Goal: Task Accomplishment & Management: Manage account settings

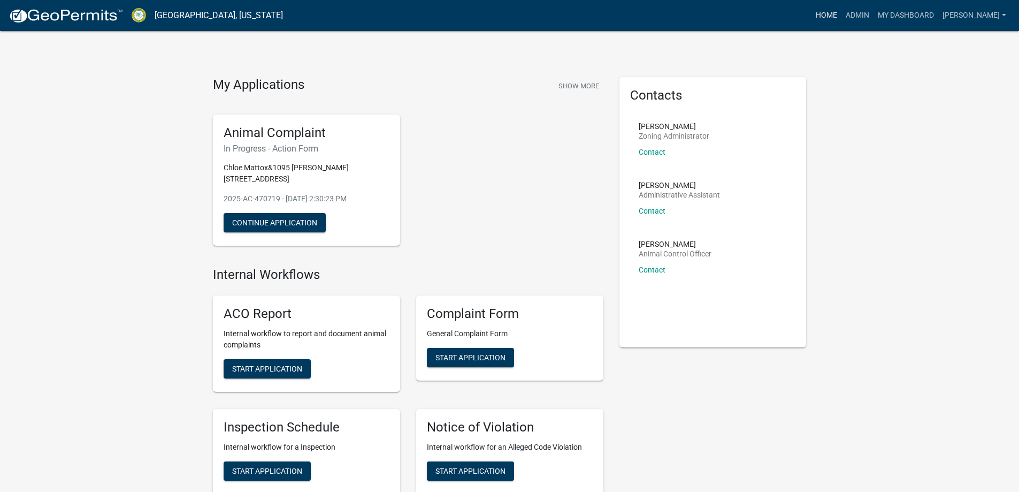
click at [841, 6] on link "Home" at bounding box center [826, 15] width 30 height 20
click at [873, 20] on link "Admin" at bounding box center [857, 15] width 32 height 20
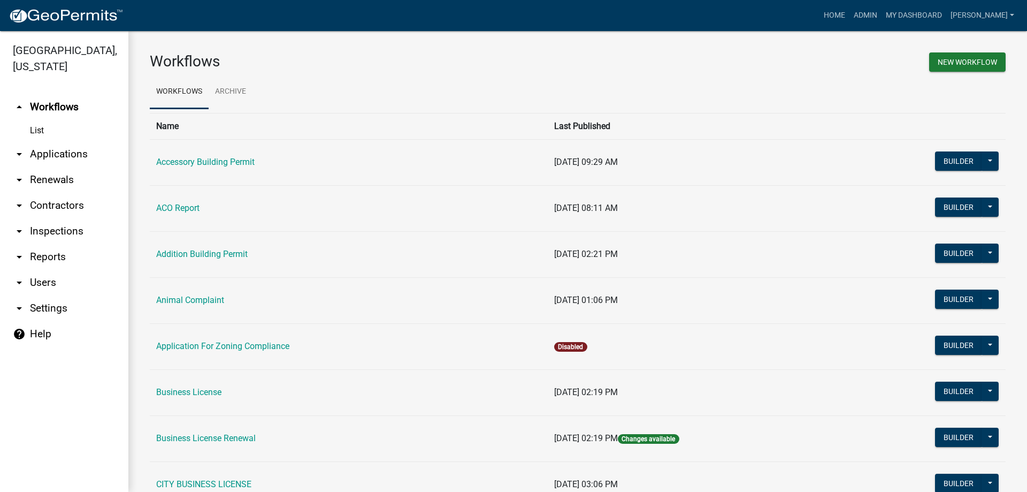
click at [57, 133] on link "List" at bounding box center [64, 130] width 128 height 21
click at [44, 124] on link "List" at bounding box center [64, 130] width 128 height 21
click at [41, 128] on link "List" at bounding box center [64, 130] width 128 height 21
click at [30, 131] on link "List" at bounding box center [64, 130] width 128 height 21
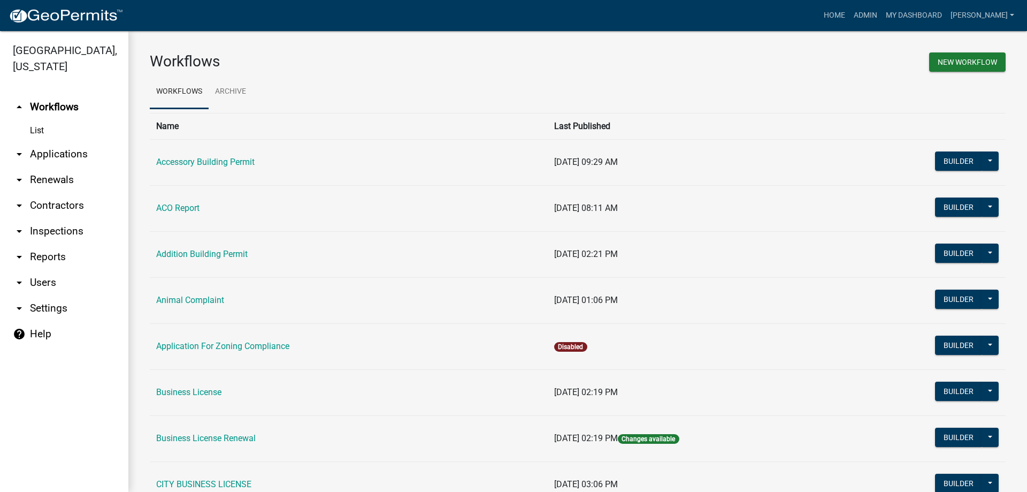
click at [30, 131] on link "List" at bounding box center [64, 130] width 128 height 21
click at [56, 177] on link "arrow_drop_down Renewals" at bounding box center [64, 180] width 128 height 26
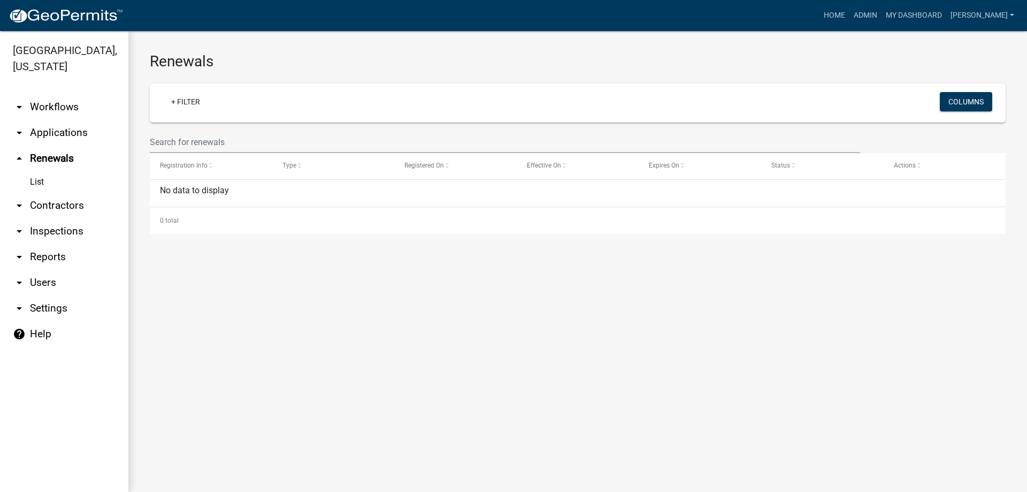
click at [56, 154] on link "arrow_drop_up Renewals" at bounding box center [64, 158] width 128 height 26
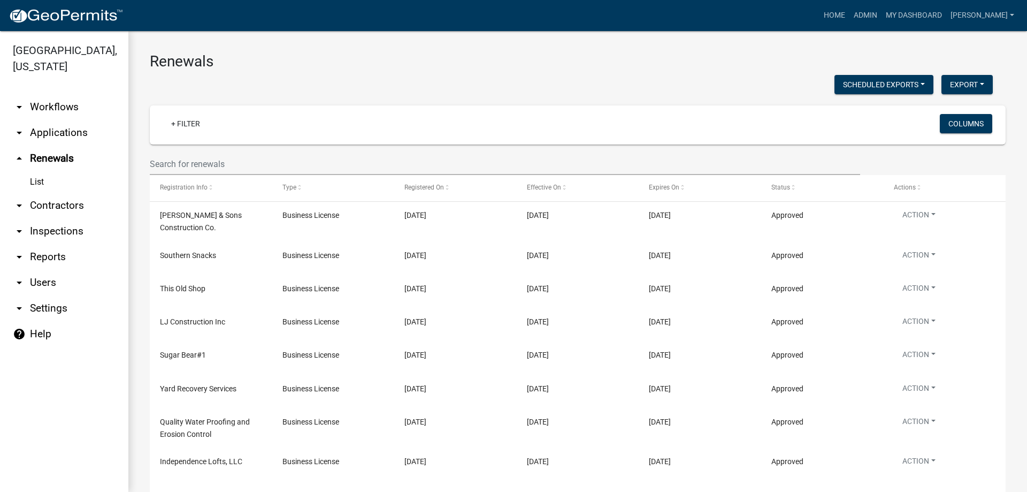
click at [60, 136] on link "arrow_drop_down Applications" at bounding box center [64, 133] width 128 height 26
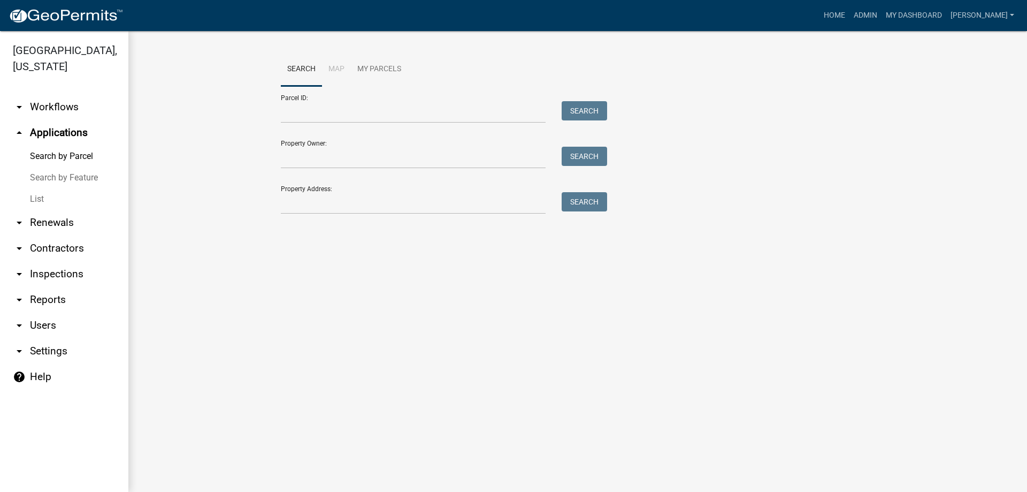
click at [39, 200] on link "List" at bounding box center [64, 198] width 128 height 21
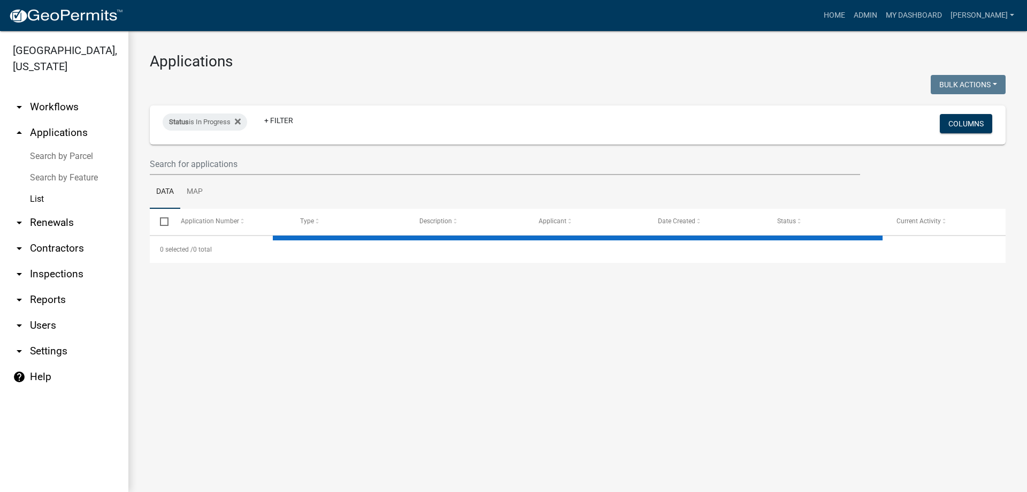
select select "3: 100"
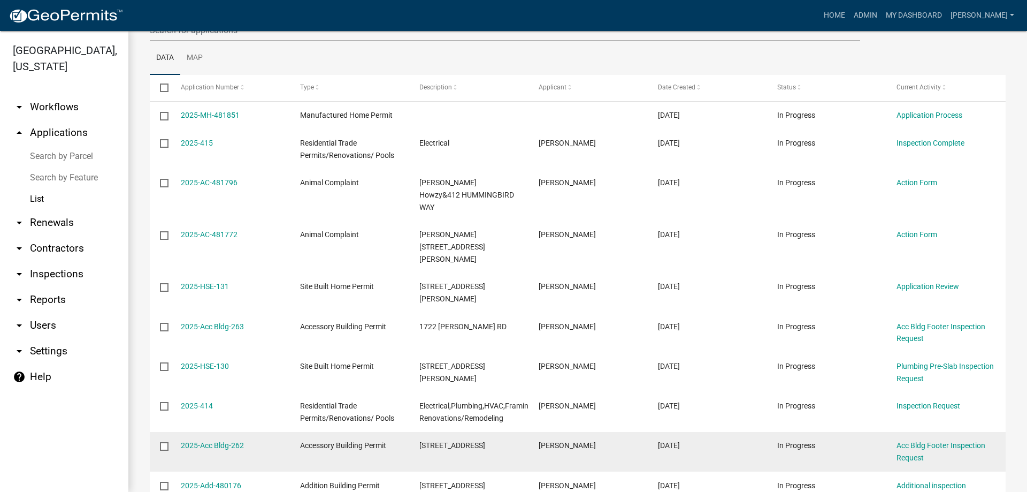
scroll to position [160, 0]
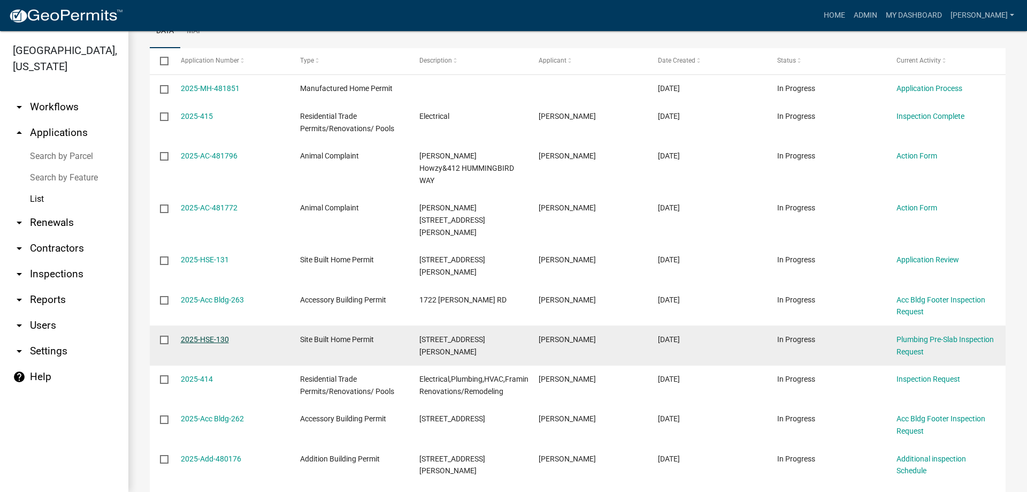
click at [211, 335] on link "2025-HSE-130" at bounding box center [205, 339] width 48 height 9
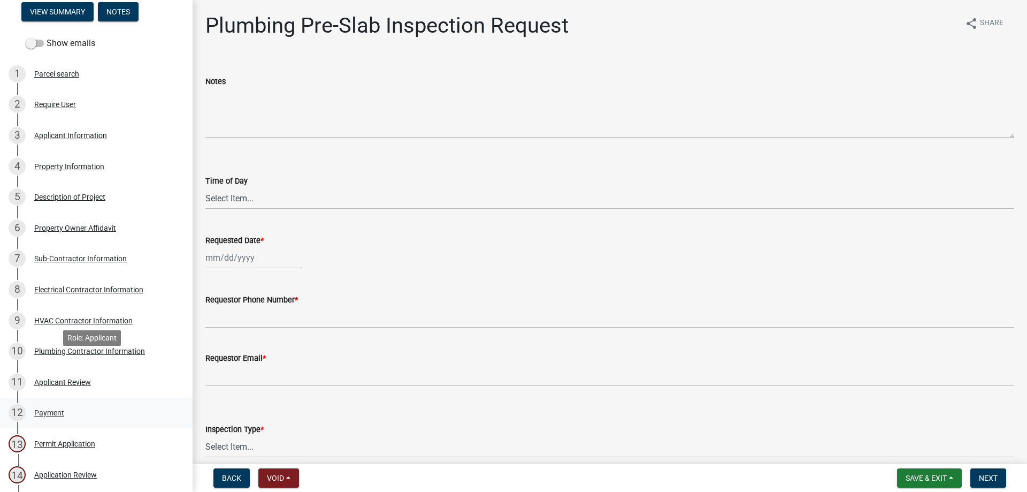
scroll to position [214, 0]
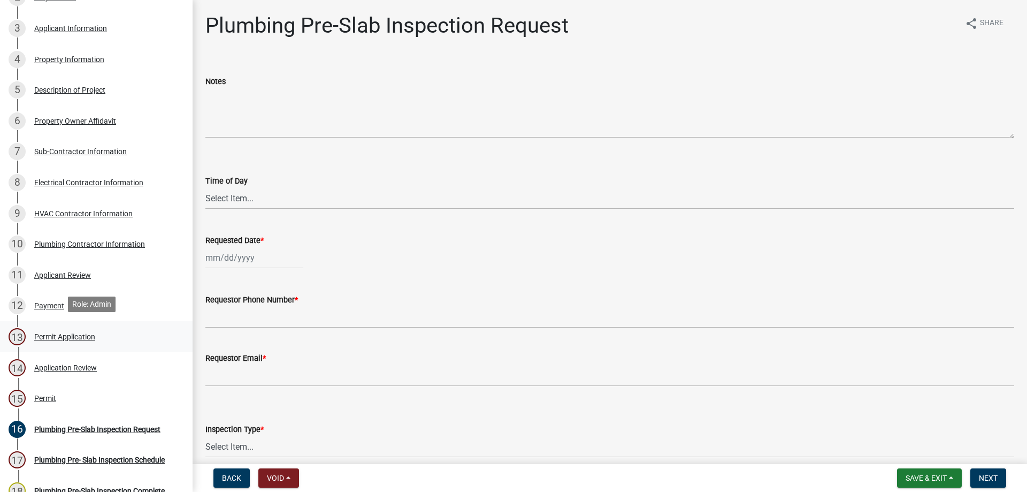
click at [120, 340] on div "13 Permit Application" at bounding box center [92, 336] width 167 height 17
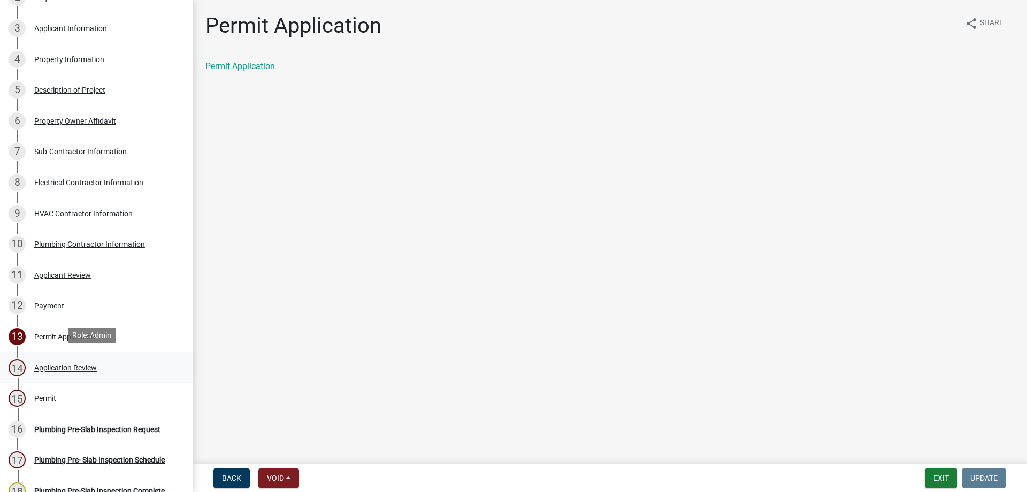
click at [120, 359] on div "14 Application Review" at bounding box center [92, 367] width 167 height 17
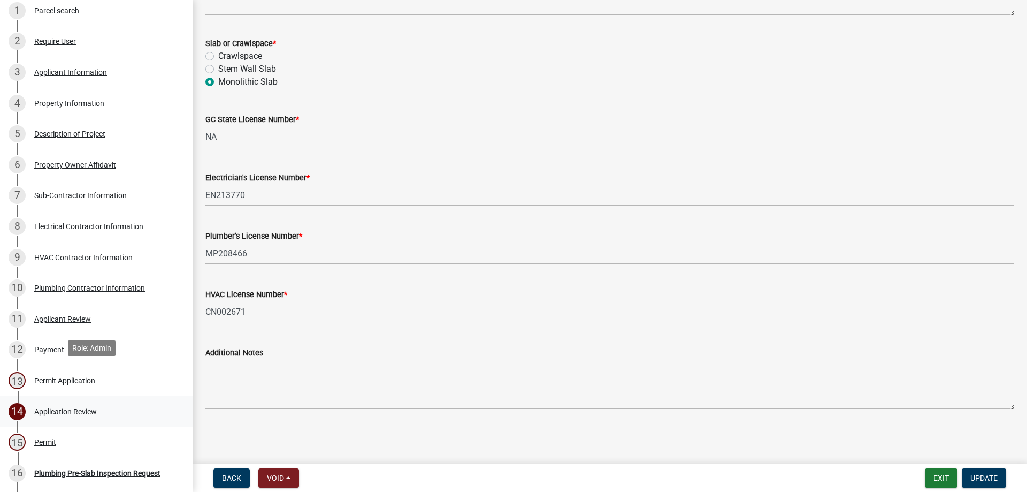
scroll to position [267, 0]
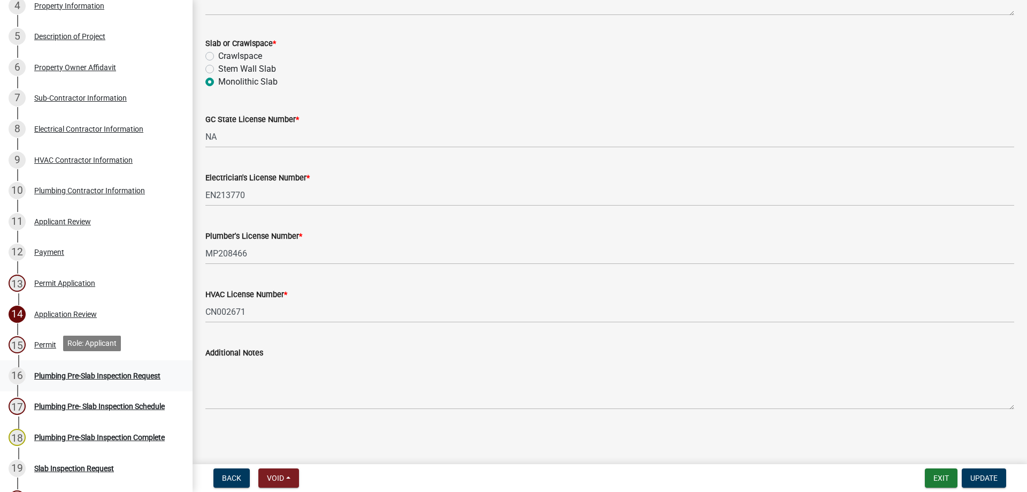
click at [80, 367] on div "16 Plumbing Pre-Slab Inspection Request" at bounding box center [92, 375] width 167 height 17
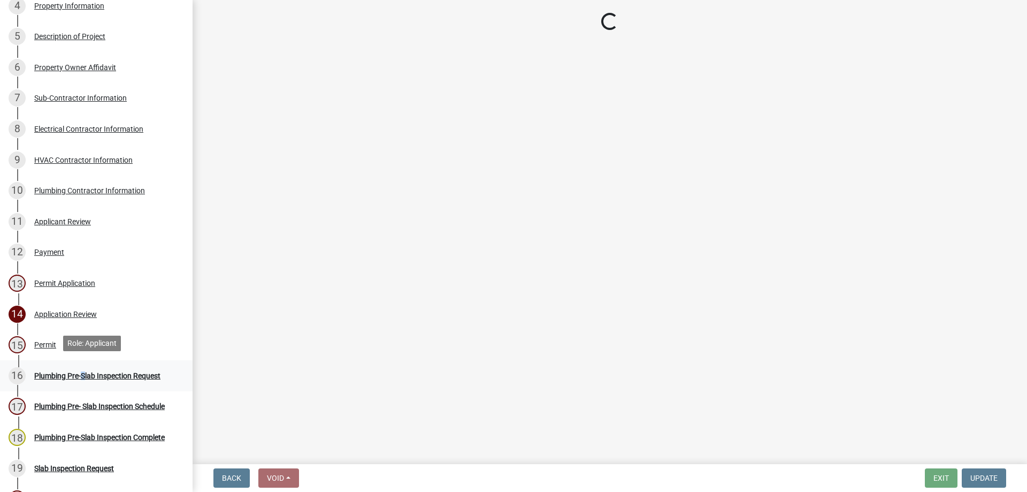
scroll to position [0, 0]
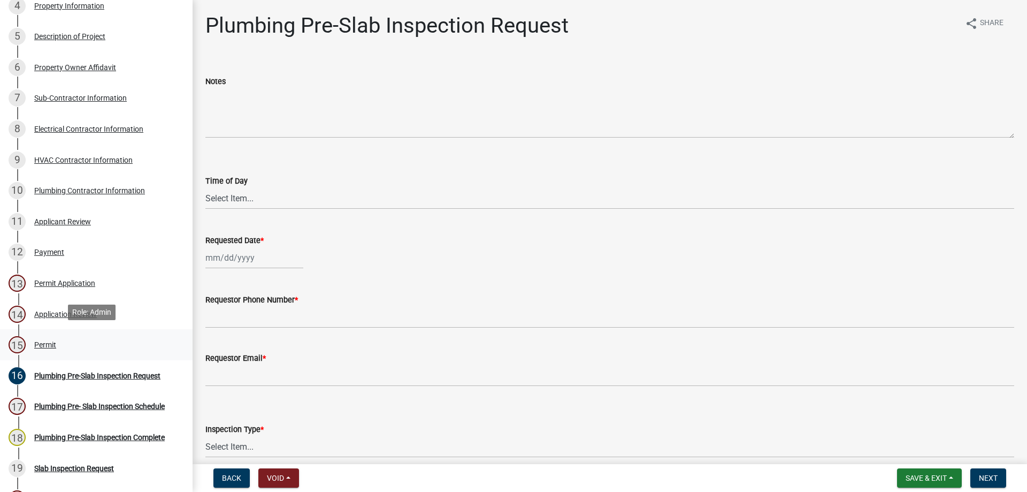
click at [75, 339] on div "15 Permit" at bounding box center [92, 344] width 167 height 17
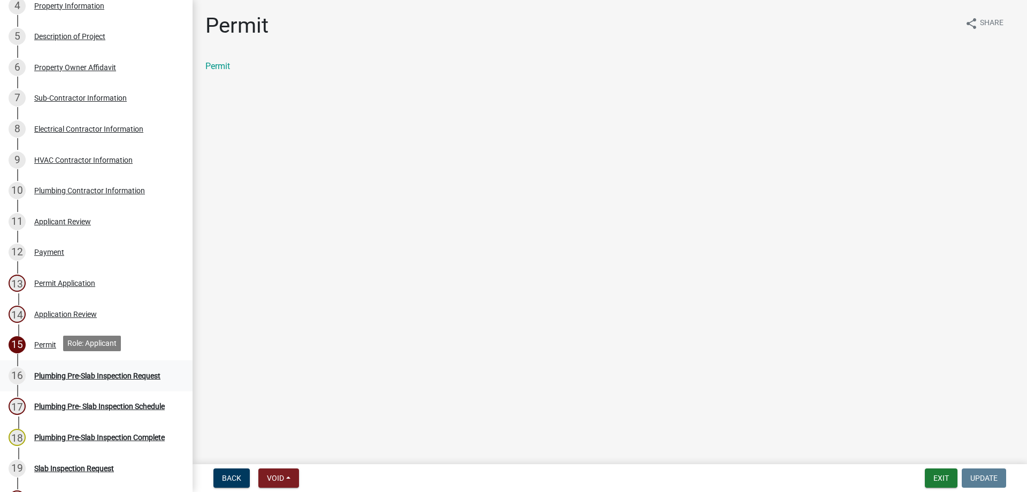
click at [122, 372] on div "Plumbing Pre-Slab Inspection Request" at bounding box center [97, 375] width 126 height 7
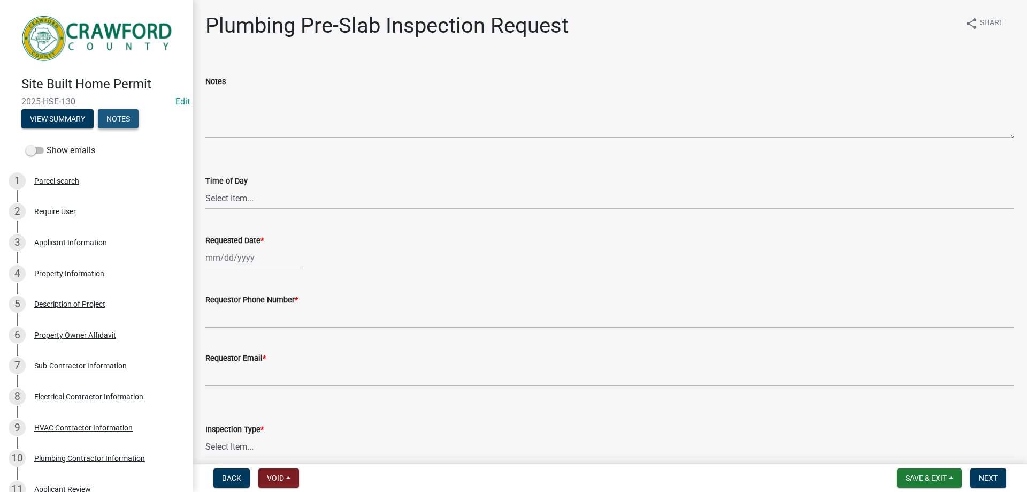
click at [137, 112] on button "Notes" at bounding box center [118, 118] width 41 height 19
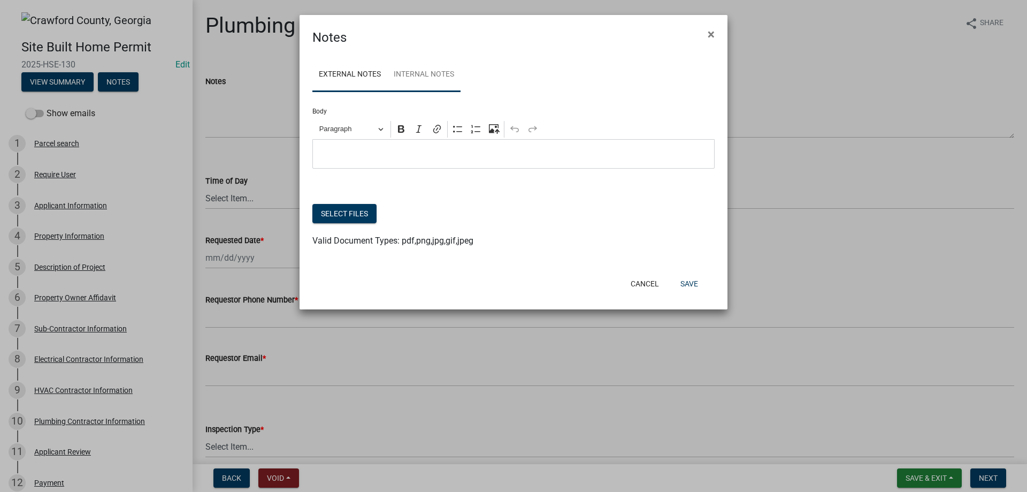
click at [402, 65] on link "Internal Notes" at bounding box center [423, 75] width 73 height 34
click at [333, 72] on link "External Notes" at bounding box center [349, 75] width 75 height 34
click at [431, 63] on link "Internal Notes" at bounding box center [423, 75] width 73 height 34
click at [711, 35] on span "×" at bounding box center [711, 34] width 7 height 15
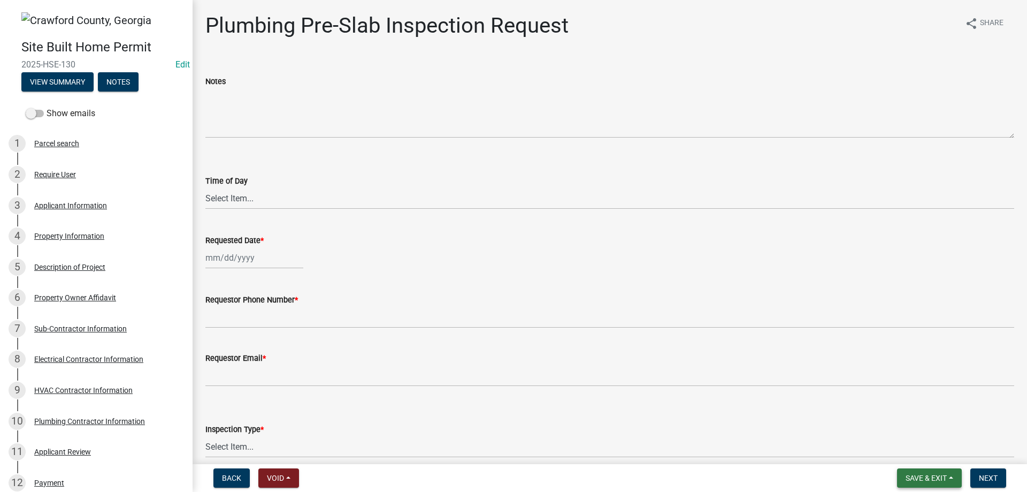
click at [945, 472] on button "Save & Exit" at bounding box center [929, 477] width 65 height 19
click at [913, 446] on button "Save & Exit" at bounding box center [919, 450] width 86 height 26
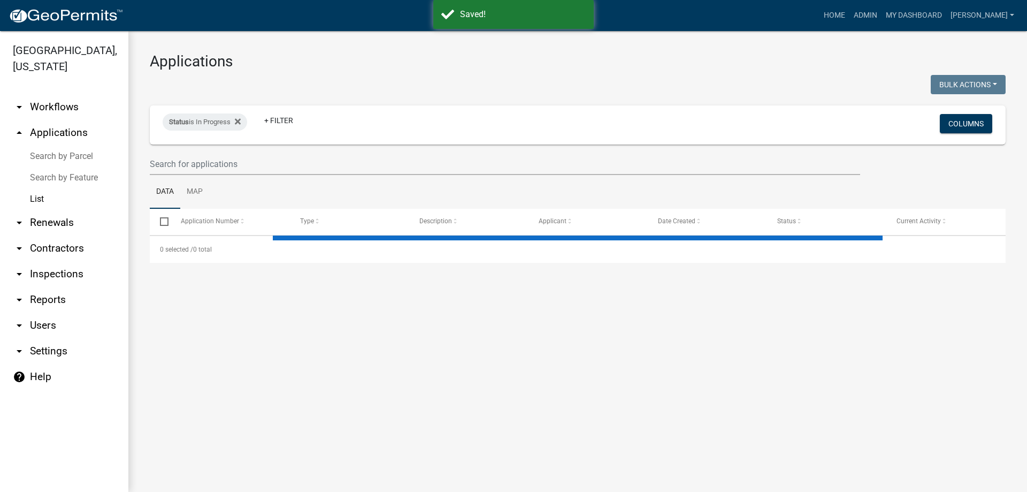
select select "3: 100"
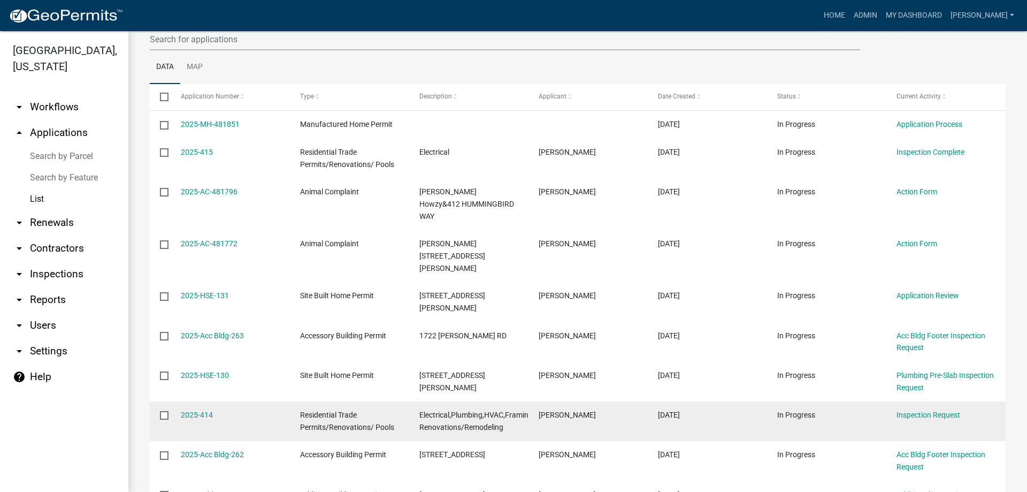
scroll to position [107, 0]
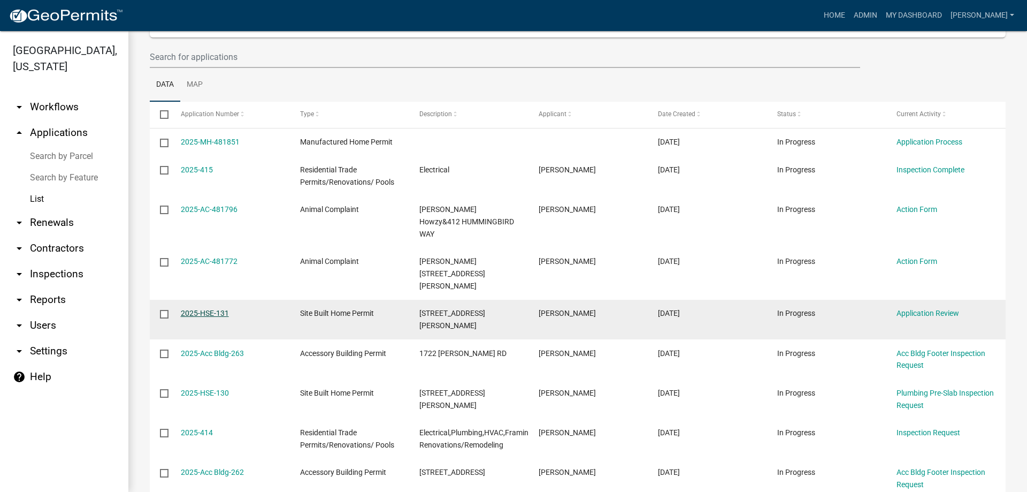
click at [206, 309] on link "2025-HSE-131" at bounding box center [205, 313] width 48 height 9
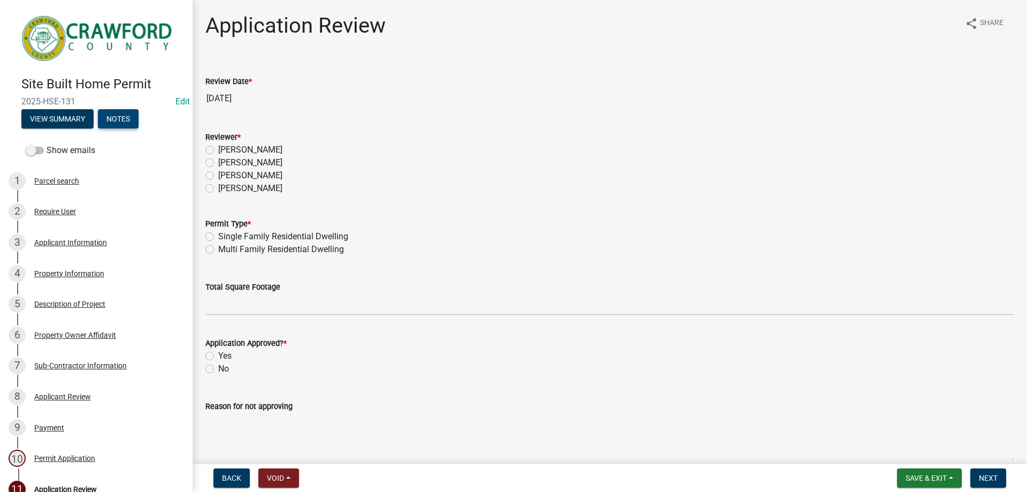
click at [105, 117] on button "Notes" at bounding box center [118, 118] width 41 height 19
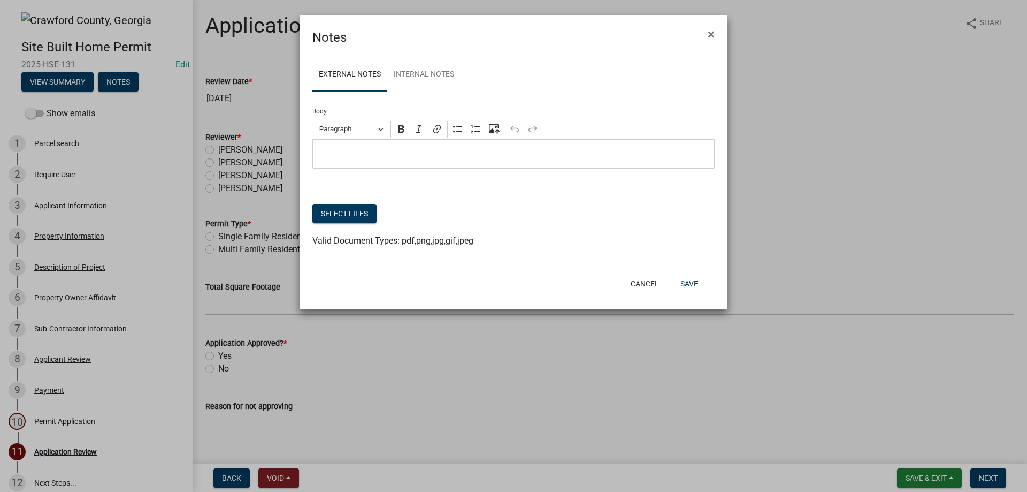
click at [394, 57] on div "External Notes Internal Notes Body Rich Text Editor Paragraph Bold Italic Link …" at bounding box center [514, 158] width 428 height 222
click at [412, 64] on link "Internal Notes" at bounding box center [423, 75] width 73 height 34
click at [712, 31] on span "×" at bounding box center [711, 34] width 7 height 15
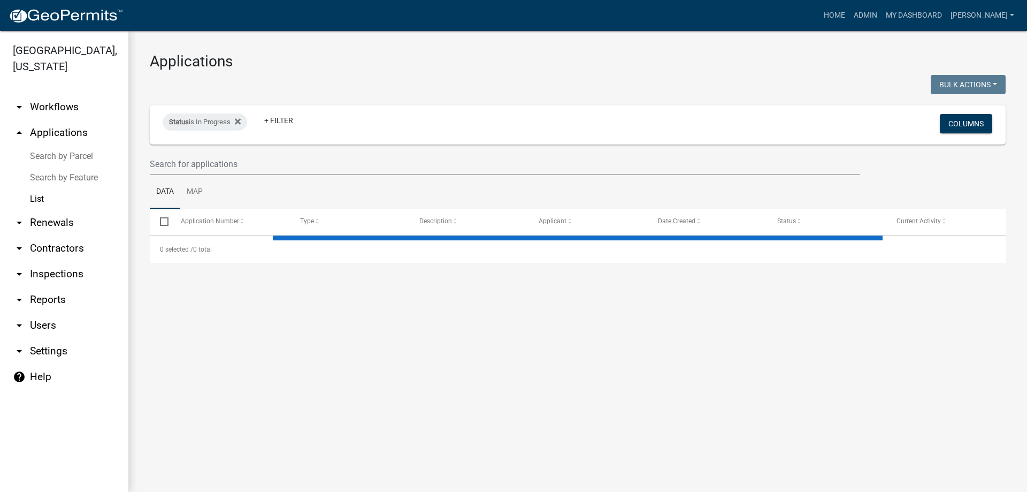
select select "3: 100"
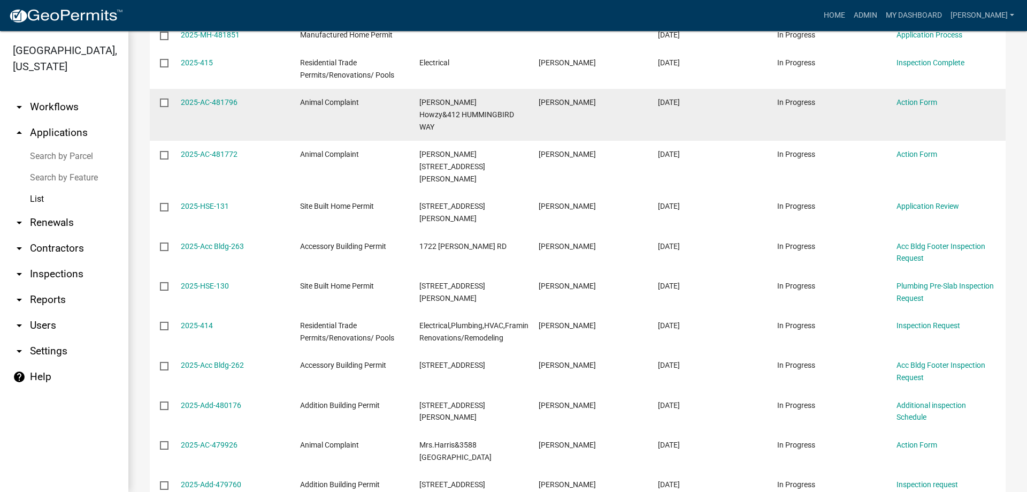
scroll to position [160, 0]
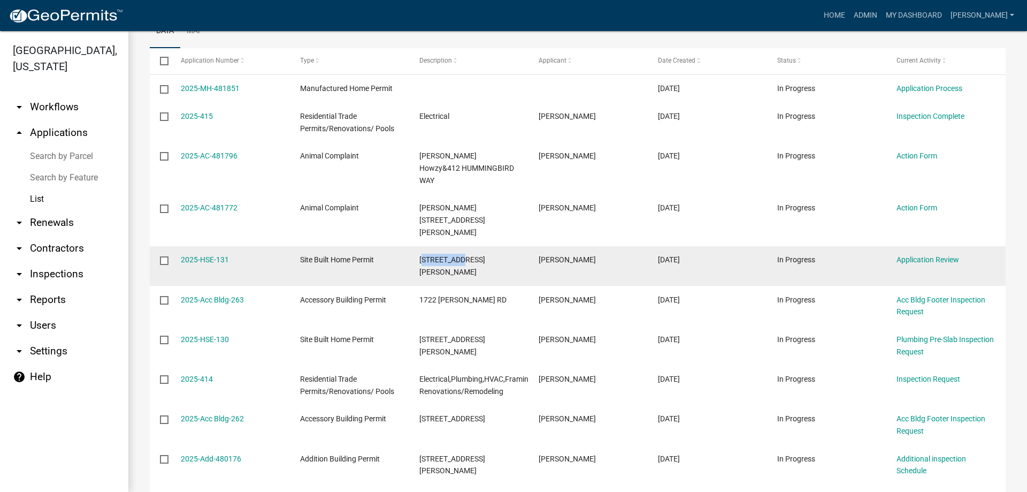
drag, startPoint x: 499, startPoint y: 241, endPoint x: 424, endPoint y: 243, distance: 75.4
click at [424, 246] on datatable-body-cell "[STREET_ADDRESS][PERSON_NAME]" at bounding box center [468, 266] width 119 height 40
click at [497, 254] on div "[STREET_ADDRESS][PERSON_NAME]" at bounding box center [468, 266] width 99 height 25
click at [492, 254] on div "[STREET_ADDRESS][PERSON_NAME]" at bounding box center [468, 266] width 99 height 25
click at [577, 255] on span "[PERSON_NAME]" at bounding box center [567, 259] width 57 height 9
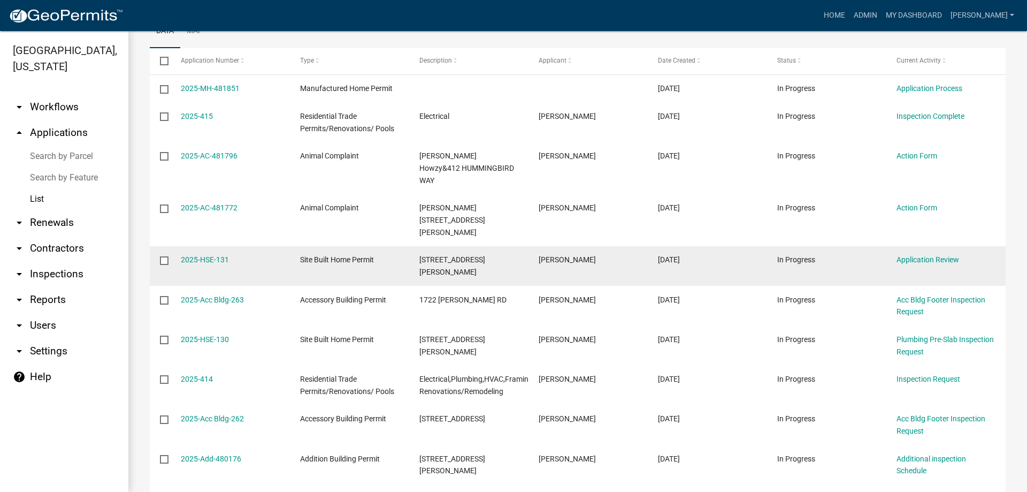
click at [504, 254] on div "[STREET_ADDRESS][PERSON_NAME]" at bounding box center [468, 266] width 99 height 25
click at [409, 246] on datatable-body-cell "[STREET_ADDRESS][PERSON_NAME]" at bounding box center [468, 266] width 119 height 40
drag, startPoint x: 471, startPoint y: 236, endPoint x: 416, endPoint y: 235, distance: 55.1
click at [415, 246] on datatable-body-cell "[STREET_ADDRESS][PERSON_NAME]" at bounding box center [468, 266] width 119 height 40
copy span "[STREET_ADDRESS][PERSON_NAME]"
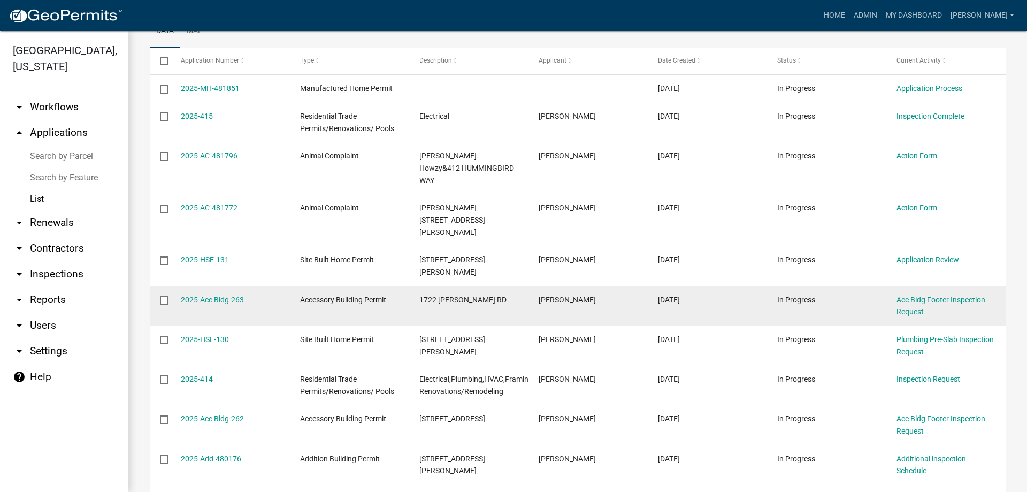
click at [549, 286] on datatable-body-cell "[PERSON_NAME]" at bounding box center [587, 306] width 119 height 40
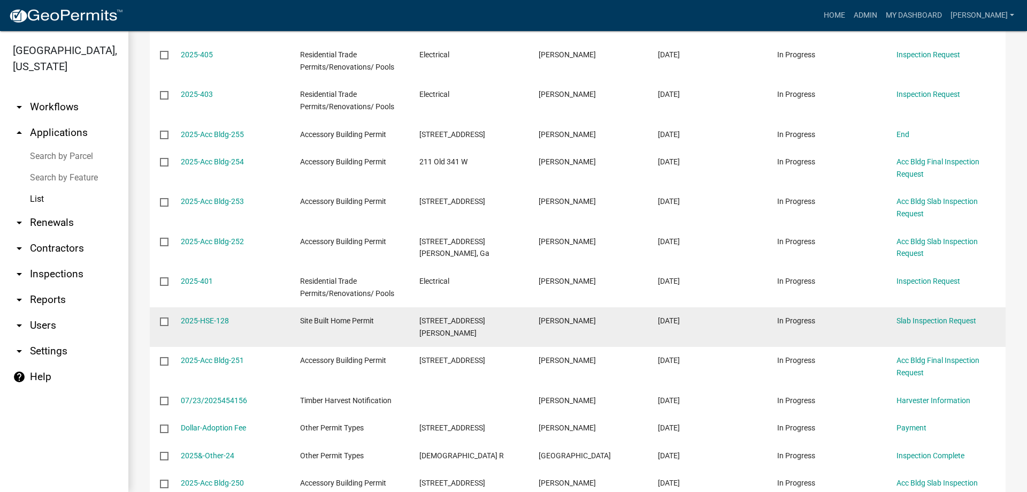
scroll to position [1712, 0]
